Goal: Transaction & Acquisition: Book appointment/travel/reservation

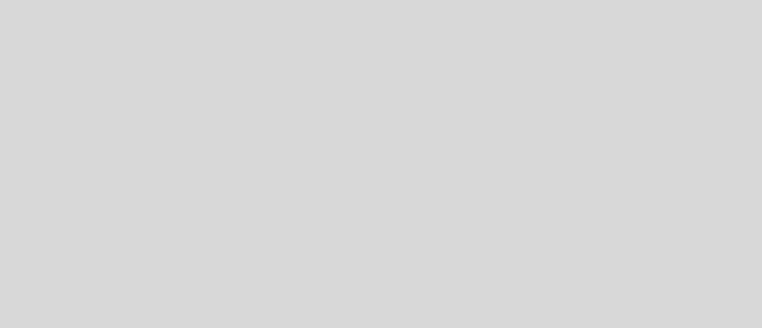
select select "es"
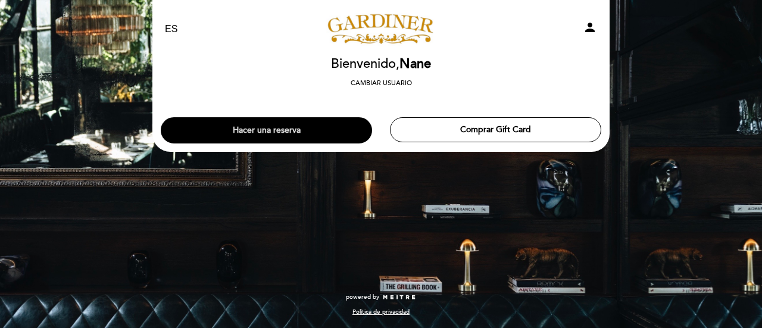
click at [300, 133] on button "Hacer una reserva" at bounding box center [266, 130] width 211 height 26
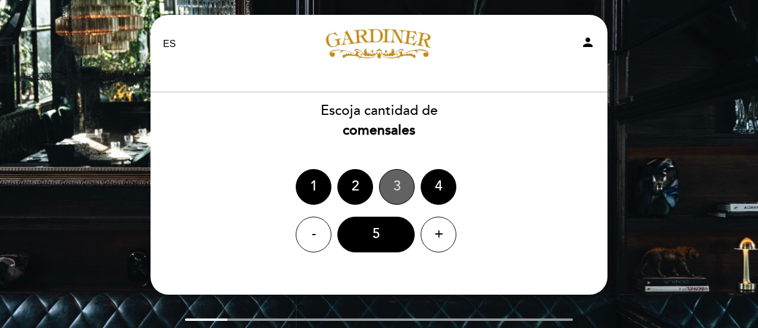
click at [402, 192] on div "3" at bounding box center [397, 187] width 36 height 36
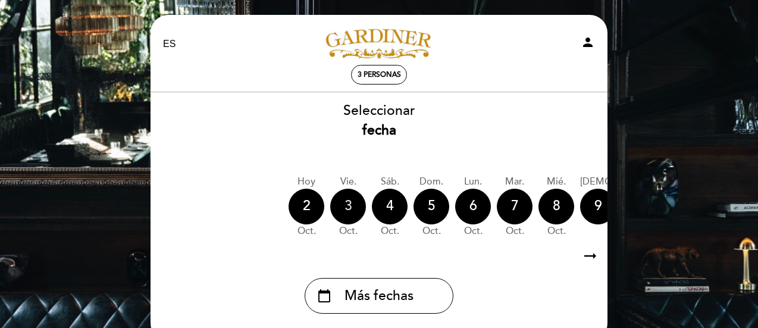
click at [356, 210] on div "3" at bounding box center [348, 207] width 36 height 36
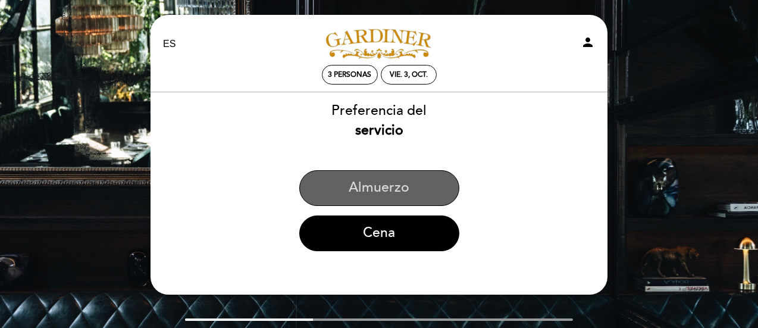
click at [367, 189] on button "Almuerzo" at bounding box center [379, 188] width 160 height 36
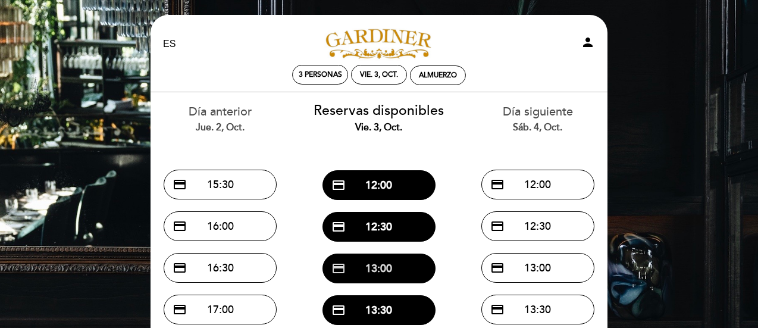
click at [388, 268] on button "credit_card 13:00" at bounding box center [379, 269] width 113 height 30
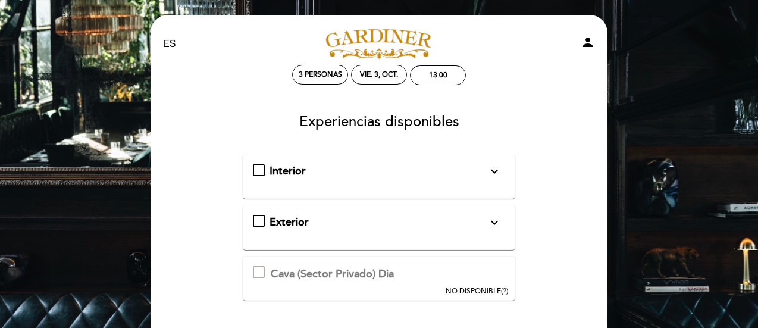
click at [259, 171] on div "Interior expand_more Solo mesas disponibles en el interior de salón" at bounding box center [379, 171] width 253 height 15
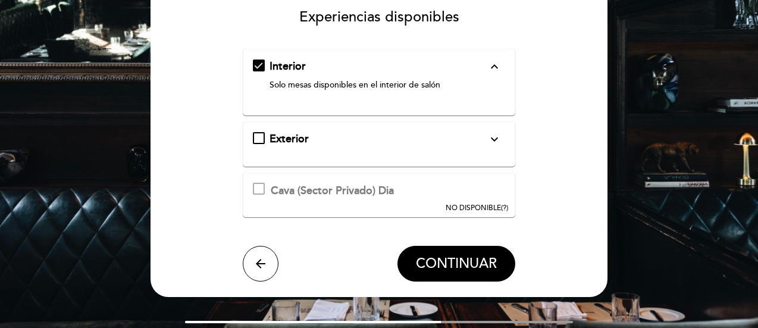
scroll to position [119, 0]
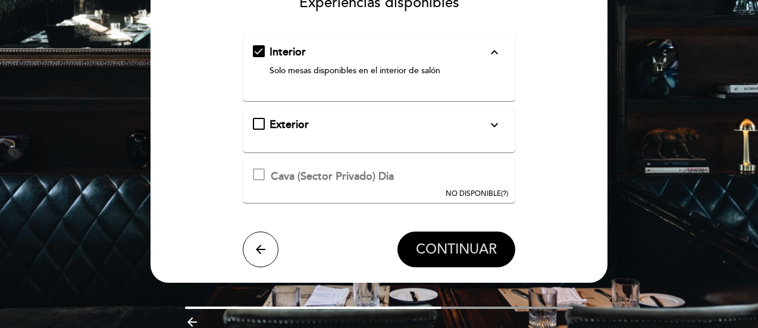
click at [453, 249] on span "CONTINUAR" at bounding box center [456, 249] width 81 height 17
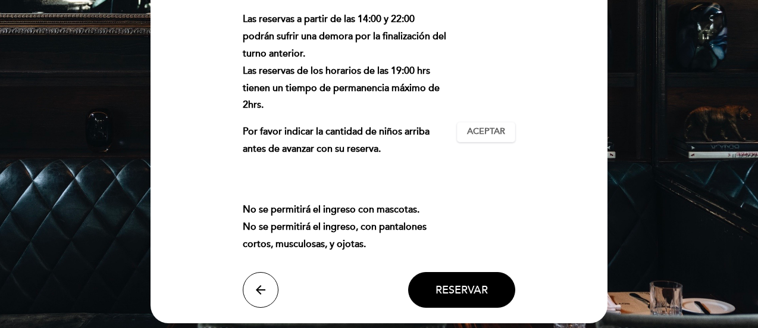
scroll to position [183, 0]
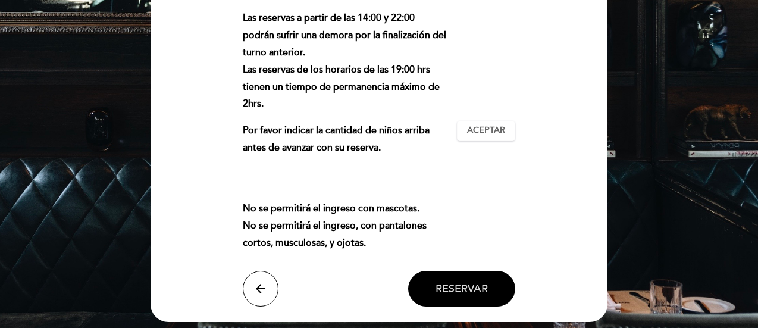
click at [465, 281] on button "Reservar" at bounding box center [461, 289] width 107 height 36
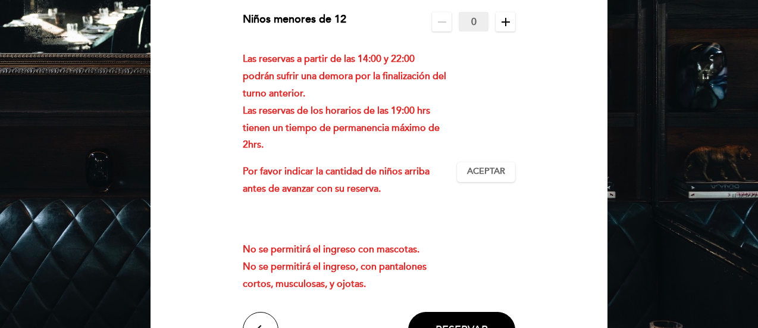
scroll to position [123, 0]
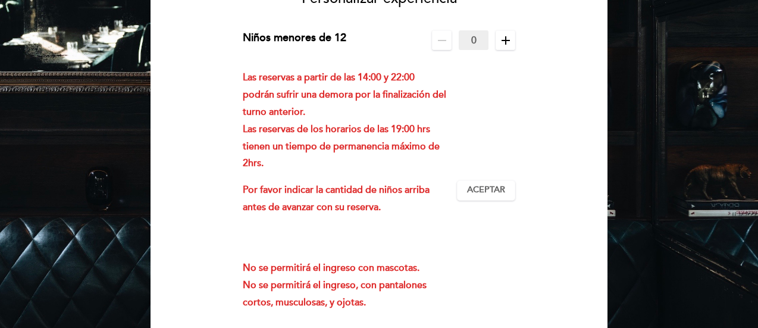
click at [467, 37] on input "0" at bounding box center [474, 40] width 30 height 20
click at [476, 42] on input "0" at bounding box center [474, 40] width 30 height 20
click at [446, 38] on icon "remove" at bounding box center [442, 40] width 14 height 14
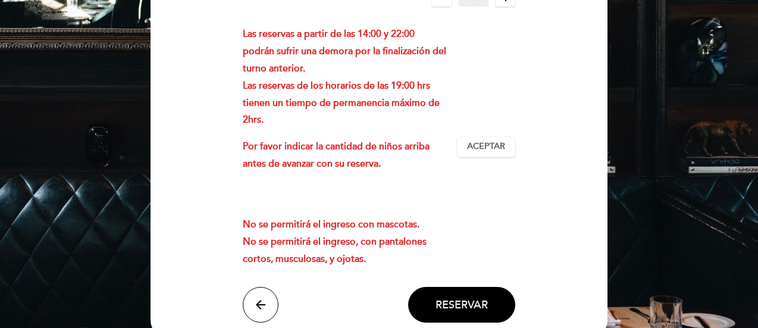
scroll to position [64, 0]
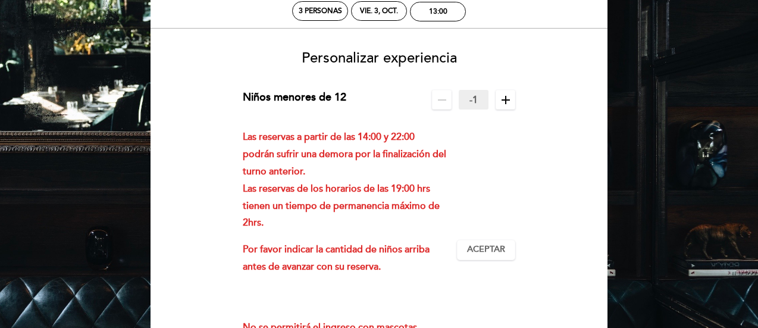
click at [502, 98] on icon "add" at bounding box center [506, 100] width 14 height 14
click at [489, 248] on span "Aceptar" at bounding box center [486, 249] width 38 height 12
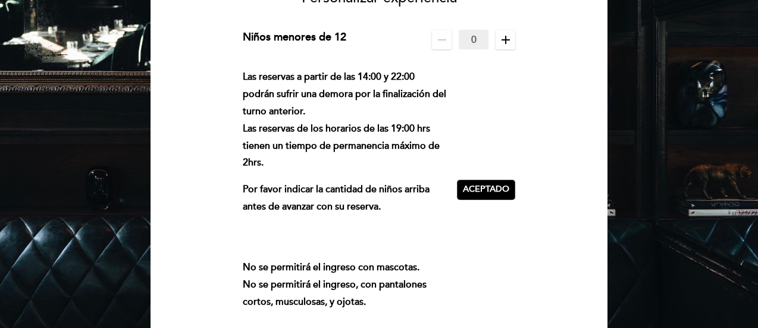
scroll to position [183, 0]
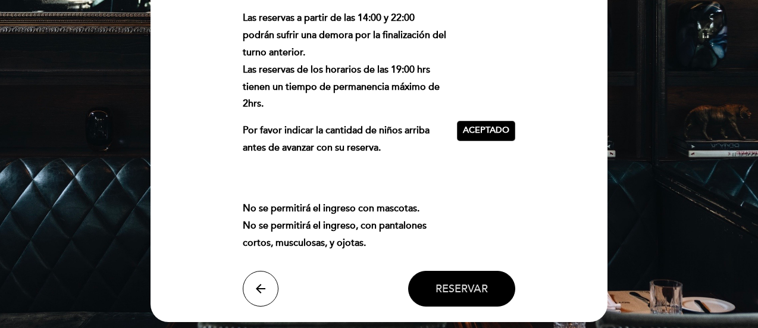
click at [470, 286] on span "Reservar" at bounding box center [462, 288] width 52 height 13
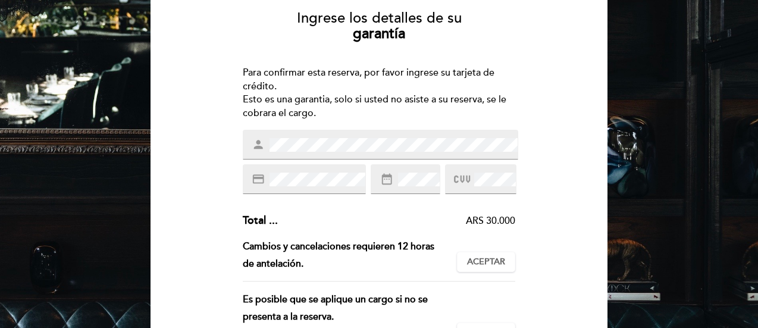
scroll to position [119, 0]
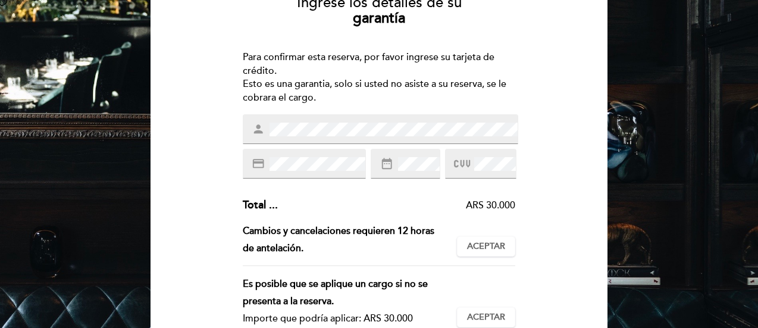
click at [262, 129] on div "person" at bounding box center [381, 129] width 276 height 30
click at [471, 160] on span at bounding box center [463, 163] width 18 height 17
click at [464, 161] on icon at bounding box center [462, 164] width 16 height 20
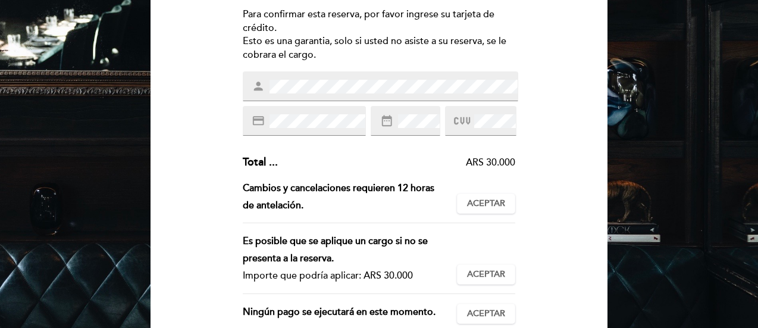
scroll to position [179, 0]
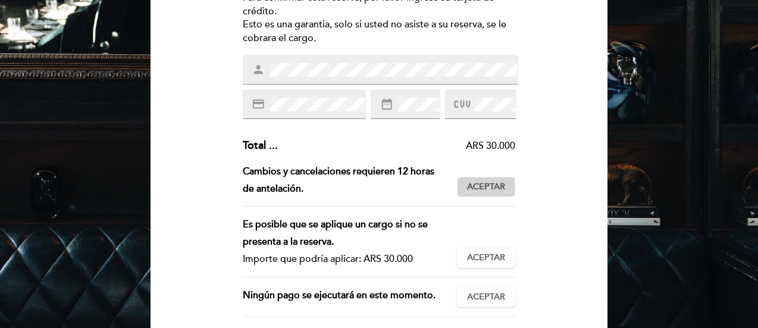
click at [486, 187] on span "Aceptar" at bounding box center [486, 187] width 38 height 12
click at [473, 264] on button "Aceptar Aceptado" at bounding box center [486, 258] width 58 height 20
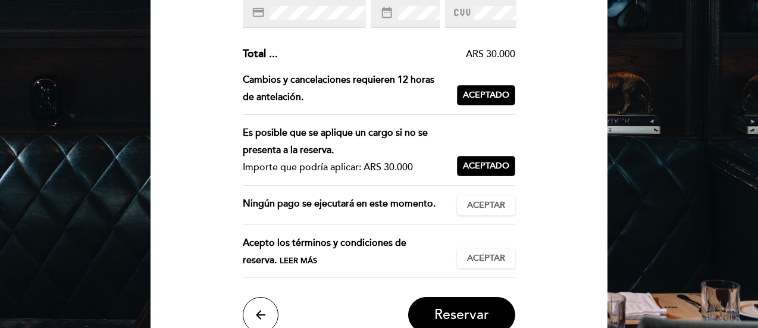
scroll to position [298, 0]
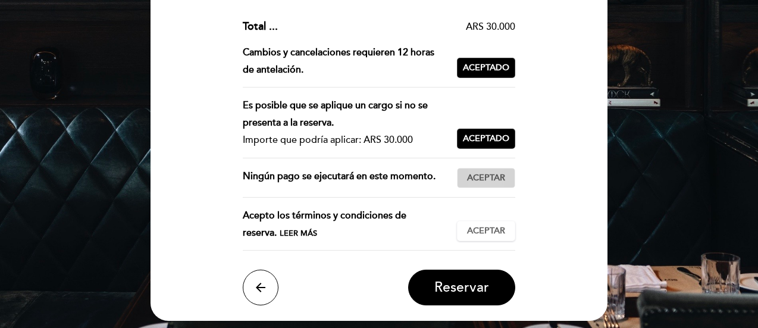
click at [480, 180] on span "Aceptar" at bounding box center [486, 178] width 38 height 12
click at [491, 228] on span "Aceptar" at bounding box center [486, 231] width 38 height 12
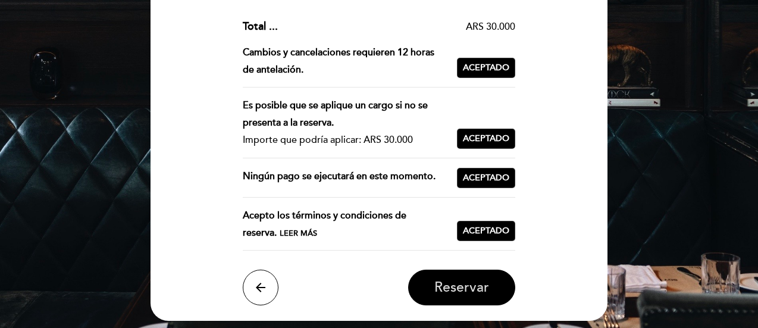
click at [473, 282] on span "Reservar" at bounding box center [461, 288] width 55 height 17
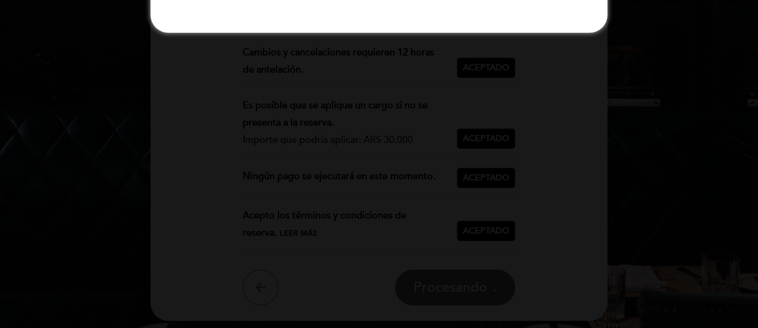
scroll to position [2, 0]
